Goal: Transaction & Acquisition: Obtain resource

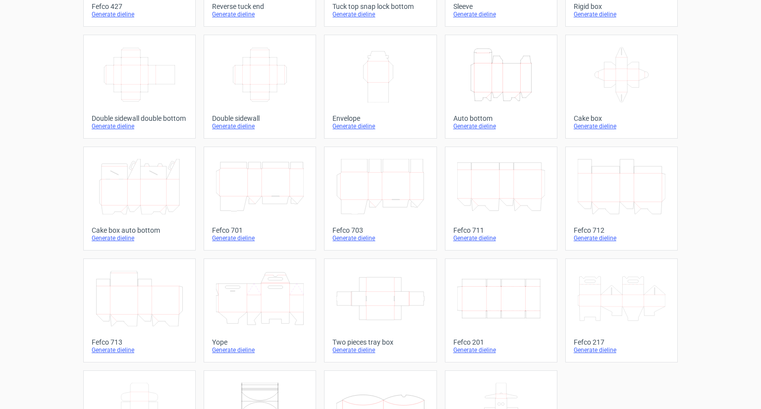
scroll to position [209, 0]
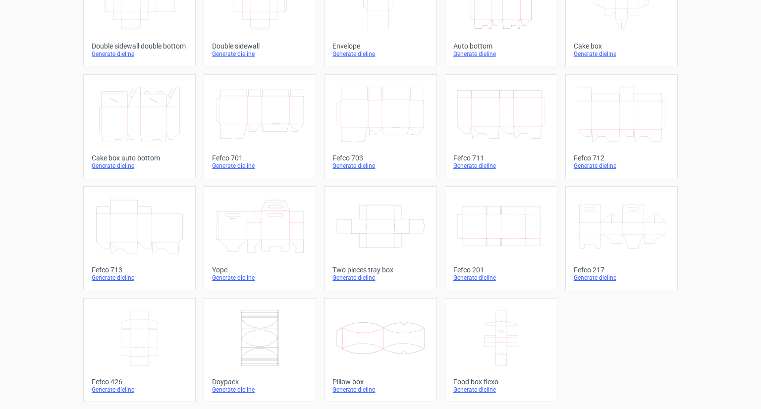
click at [502, 213] on icon "Width Depth Height" at bounding box center [502, 227] width 88 height 56
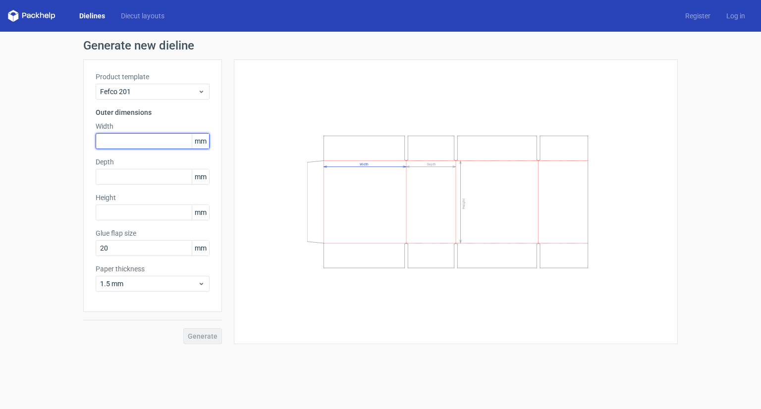
click at [124, 142] on input "text" at bounding box center [153, 141] width 114 height 16
type input "265"
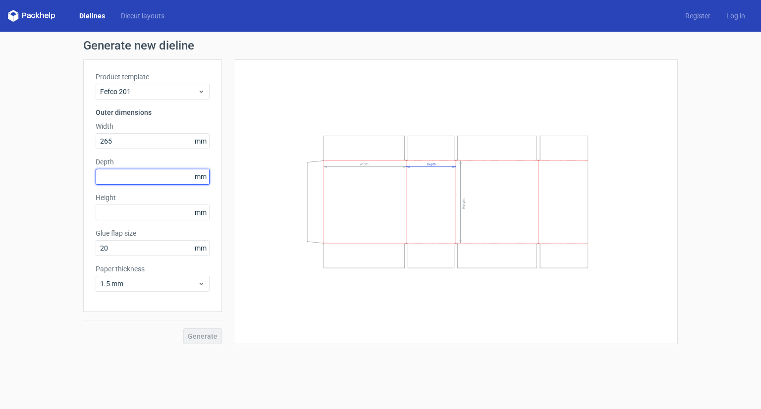
click at [134, 178] on input "text" at bounding box center [153, 177] width 114 height 16
type input "260"
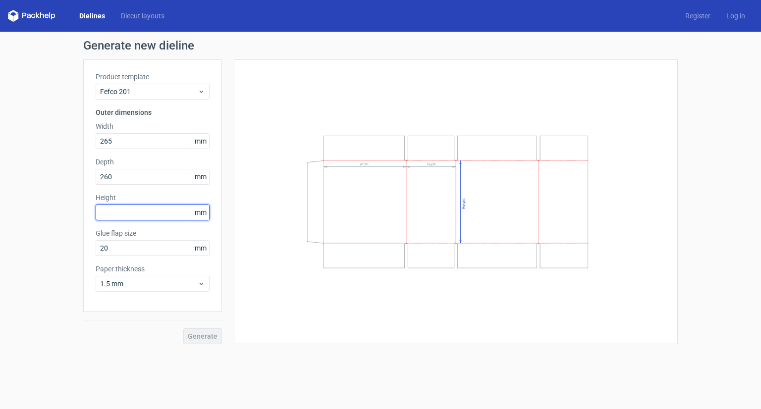
click at [132, 208] on input "text" at bounding box center [153, 213] width 114 height 16
type input "200"
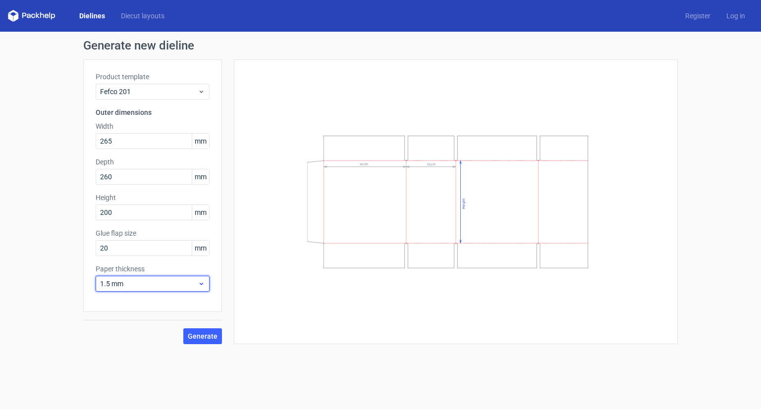
click at [155, 284] on span "1.5 mm" at bounding box center [149, 284] width 98 height 10
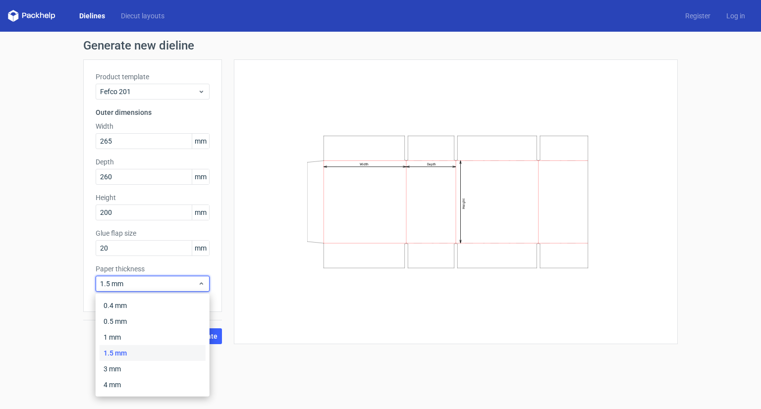
click at [271, 221] on div "Width Depth Height" at bounding box center [455, 202] width 419 height 260
click at [178, 278] on div "1.5 mm" at bounding box center [153, 284] width 114 height 16
click at [142, 367] on div "3 mm" at bounding box center [153, 369] width 106 height 16
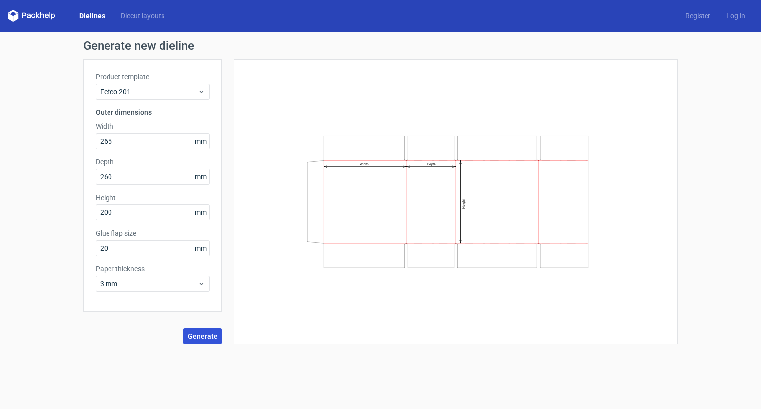
click at [217, 334] on span "Generate" at bounding box center [203, 336] width 30 height 7
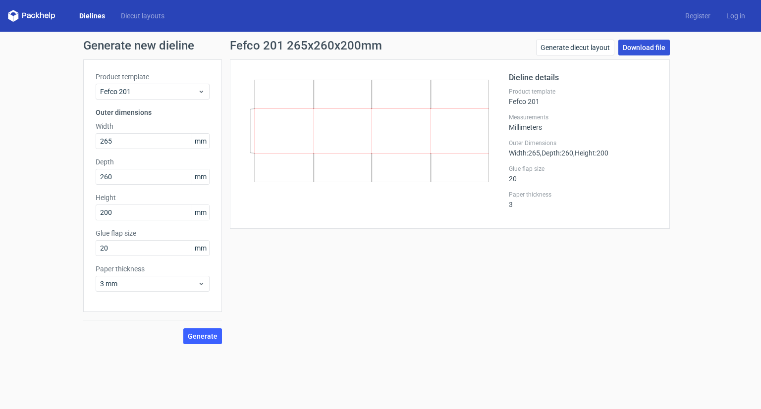
click at [631, 48] on link "Download file" at bounding box center [645, 48] width 52 height 16
